Goal: Task Accomplishment & Management: Manage account settings

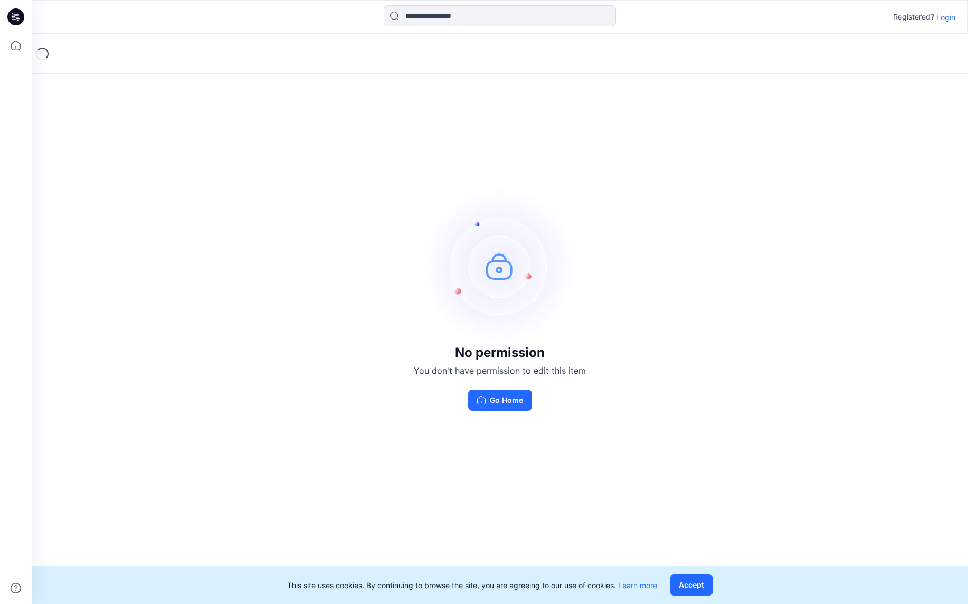
click at [944, 19] on p "Login" at bounding box center [945, 17] width 19 height 11
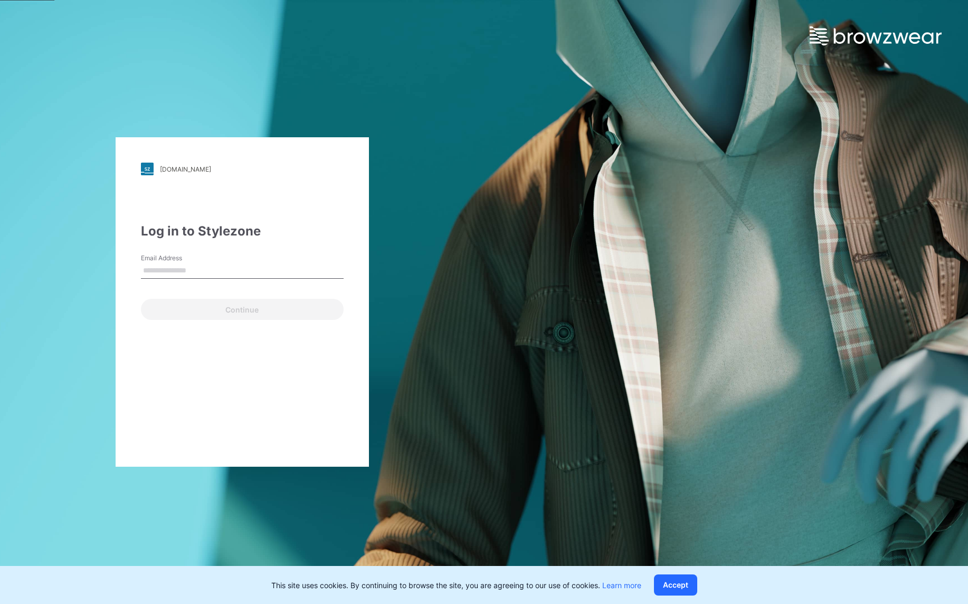
click at [174, 278] on input "Email Address" at bounding box center [242, 271] width 203 height 16
type input "**********"
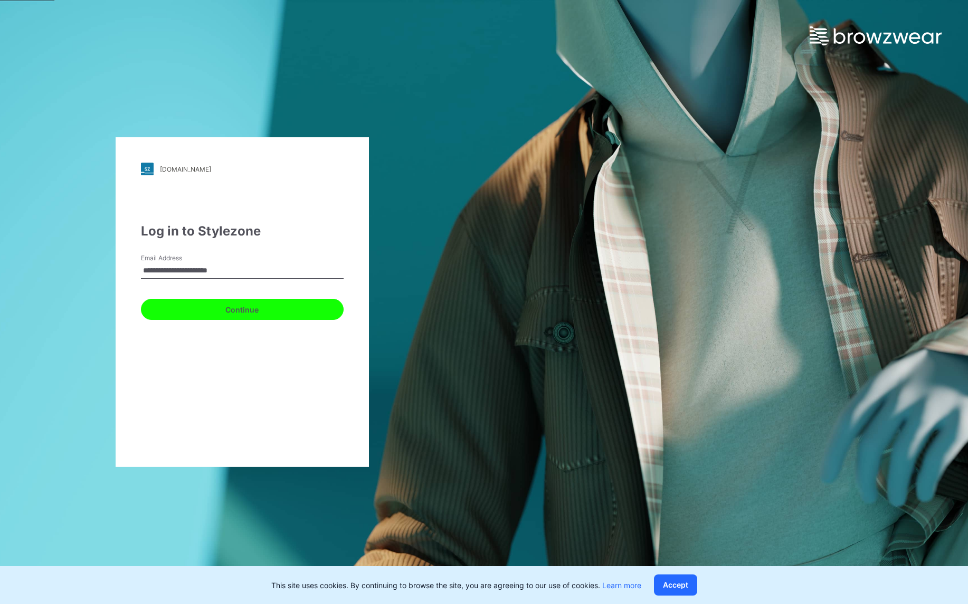
click at [223, 310] on button "Continue" at bounding box center [242, 309] width 203 height 21
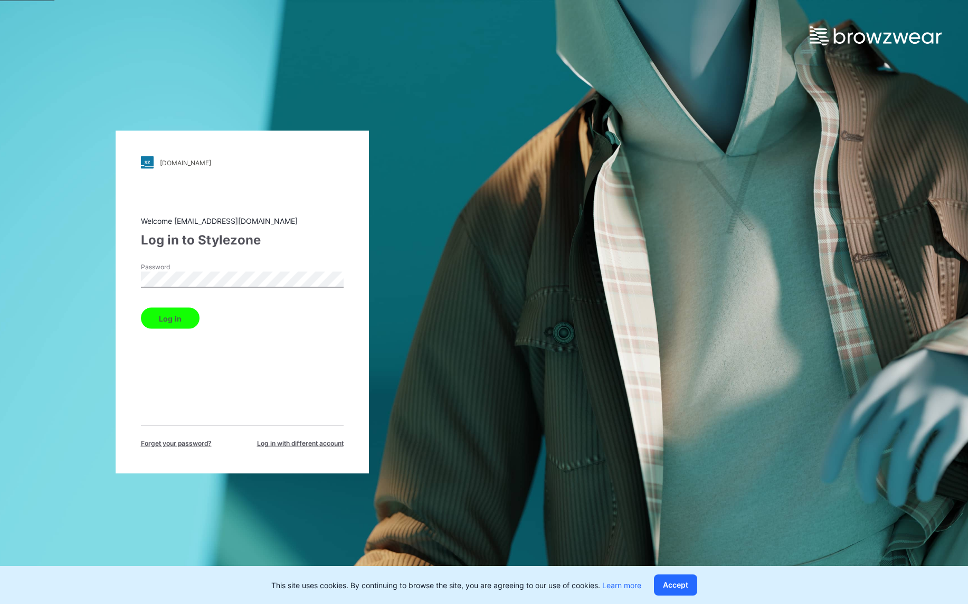
click at [182, 318] on button "Log in" at bounding box center [170, 318] width 59 height 21
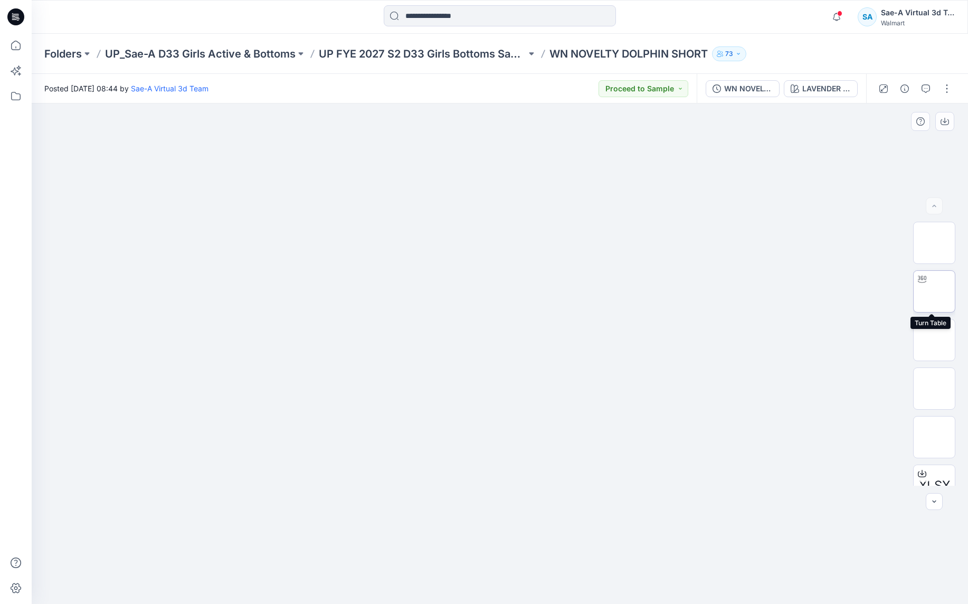
click at [934, 291] on img at bounding box center [934, 291] width 0 height 0
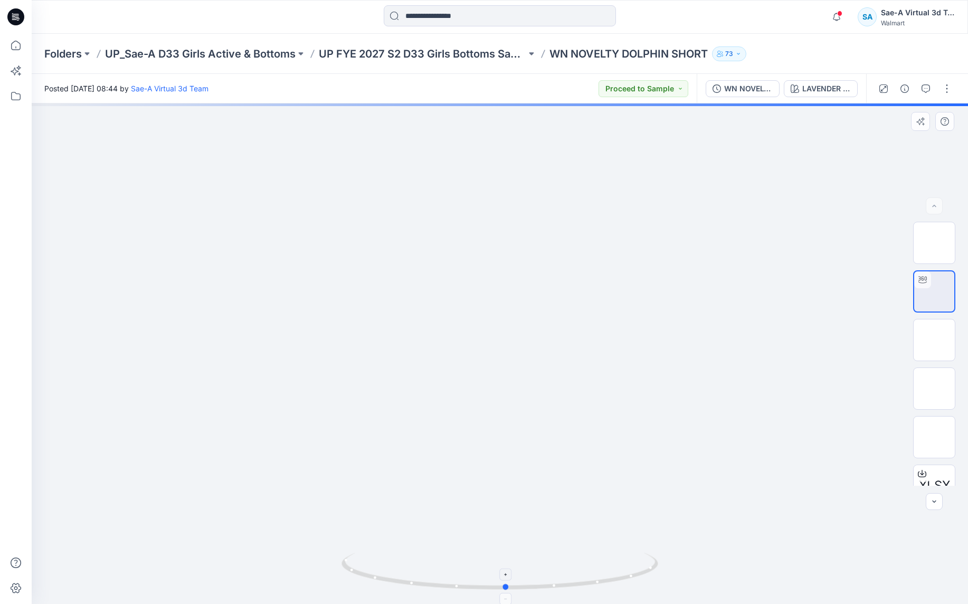
drag, startPoint x: 618, startPoint y: 570, endPoint x: 624, endPoint y: 552, distance: 19.0
click at [624, 552] on icon at bounding box center [500, 572] width 319 height 40
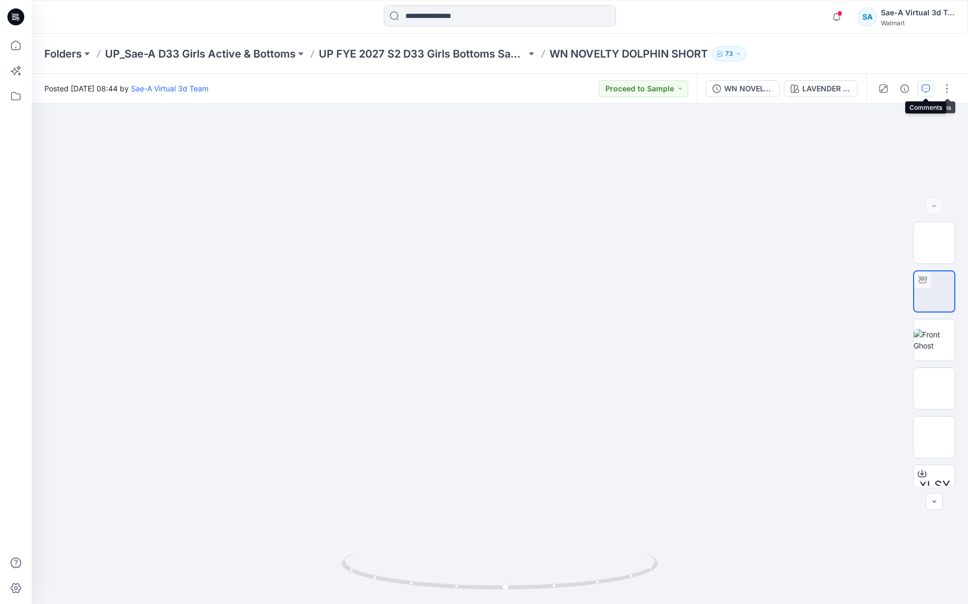
click at [923, 93] on button "button" at bounding box center [925, 88] width 17 height 17
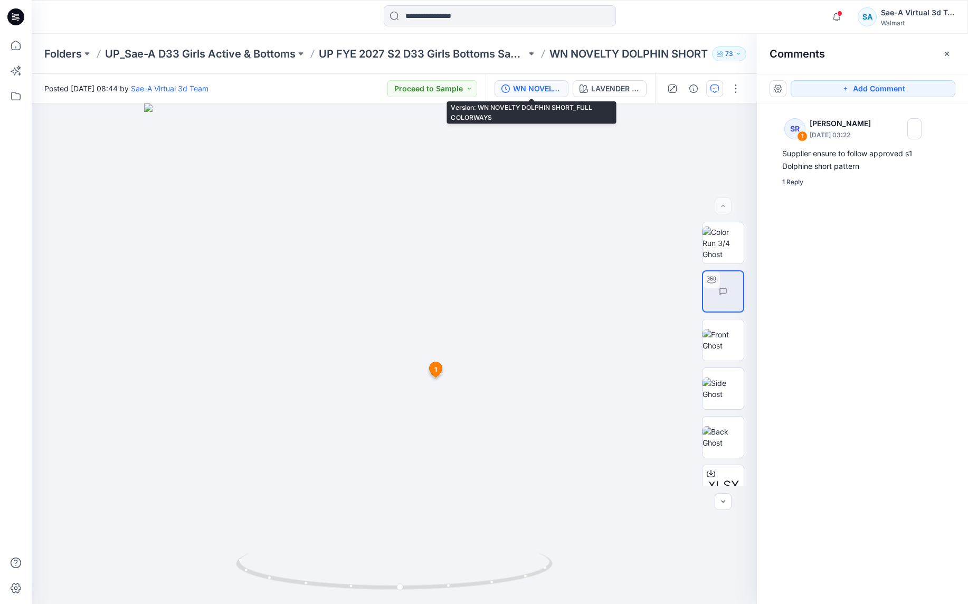
click at [543, 89] on div "WN NOVELTY DOLPHIN SHORT_FULL COLORWAYS" at bounding box center [537, 89] width 49 height 12
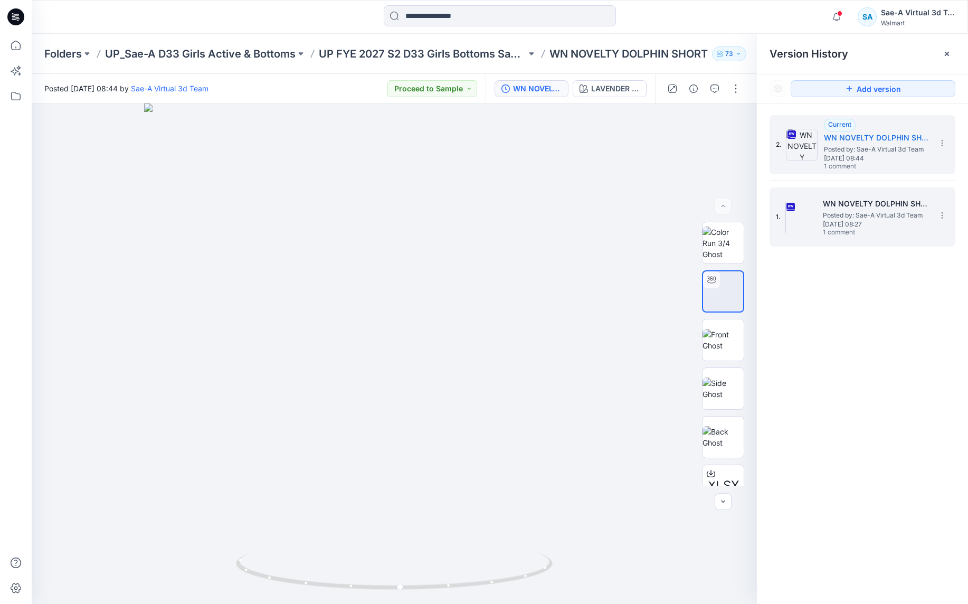
click at [840, 221] on span "[DATE] 08:27" at bounding box center [875, 224] width 106 height 7
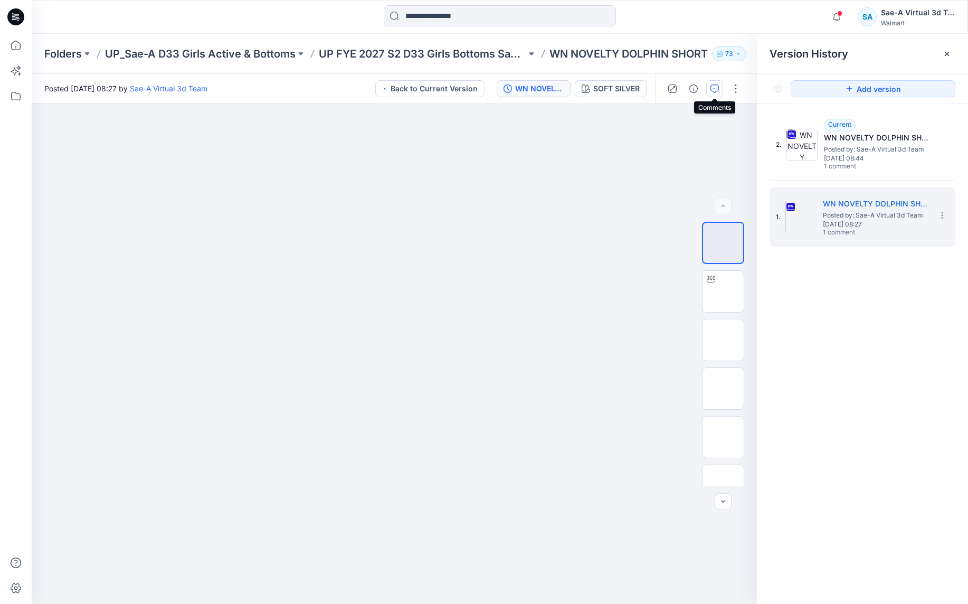
click at [710, 87] on button "button" at bounding box center [714, 88] width 17 height 17
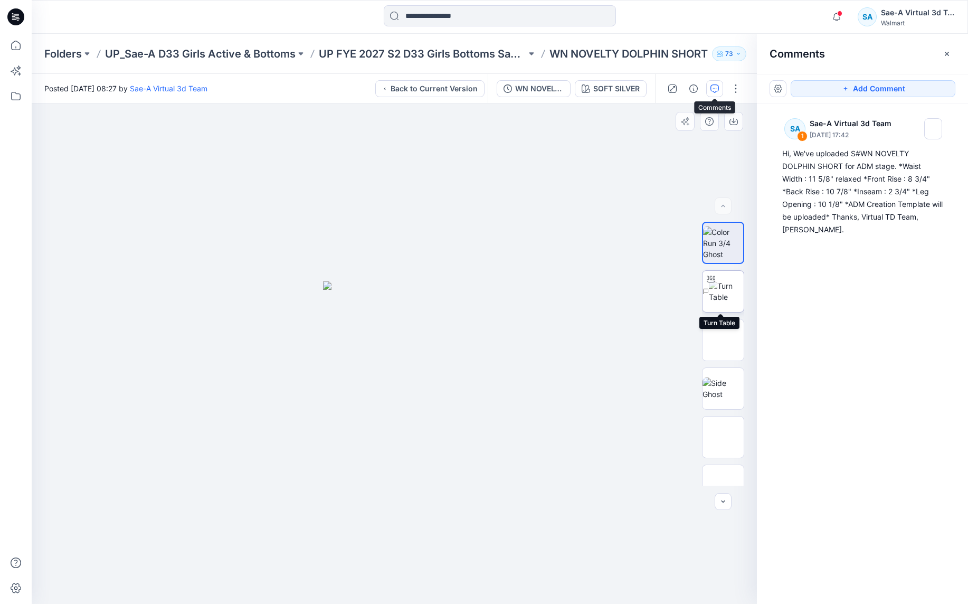
click at [717, 295] on img at bounding box center [726, 291] width 35 height 22
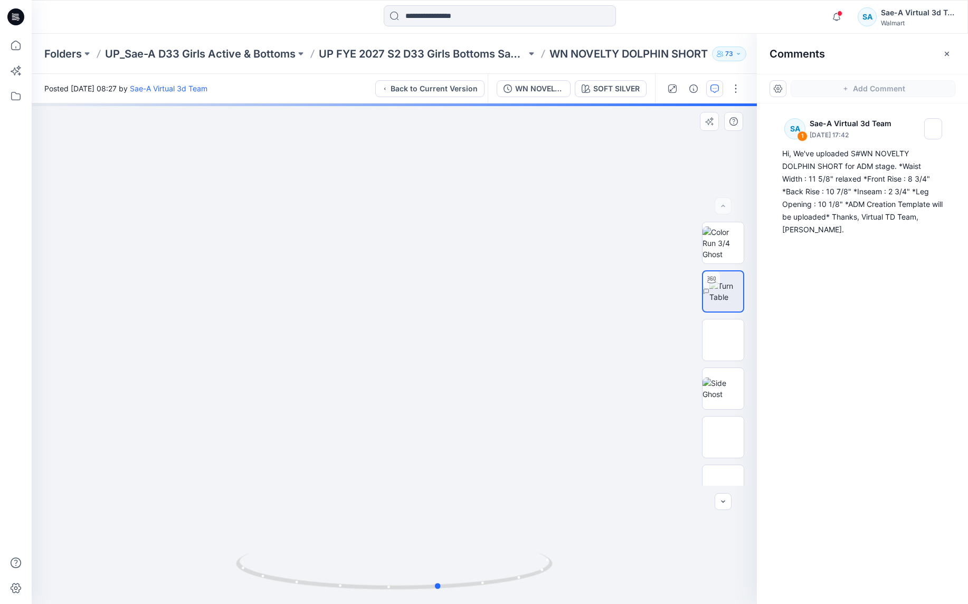
drag, startPoint x: 521, startPoint y: 579, endPoint x: 566, endPoint y: 588, distance: 46.2
click at [566, 588] on div at bounding box center [394, 353] width 725 height 500
